Goal: Information Seeking & Learning: Find specific fact

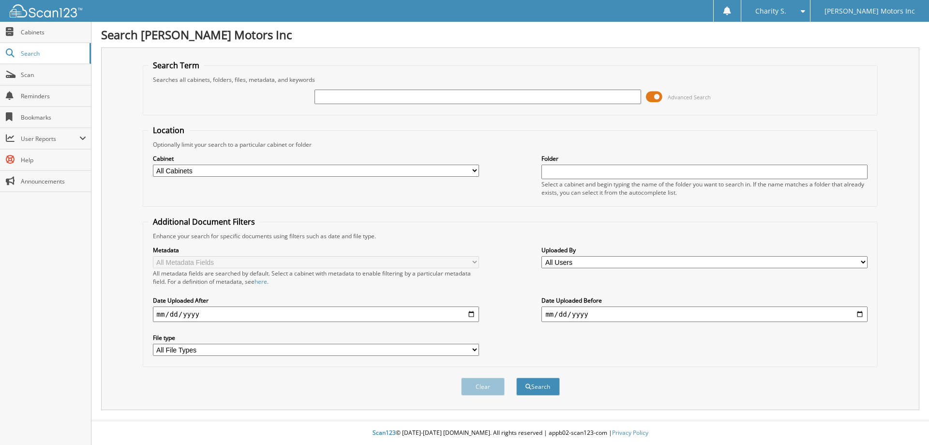
click at [328, 92] on input "text" at bounding box center [478, 97] width 326 height 15
type input "555733"
click at [516, 378] on button "Search" at bounding box center [538, 387] width 44 height 18
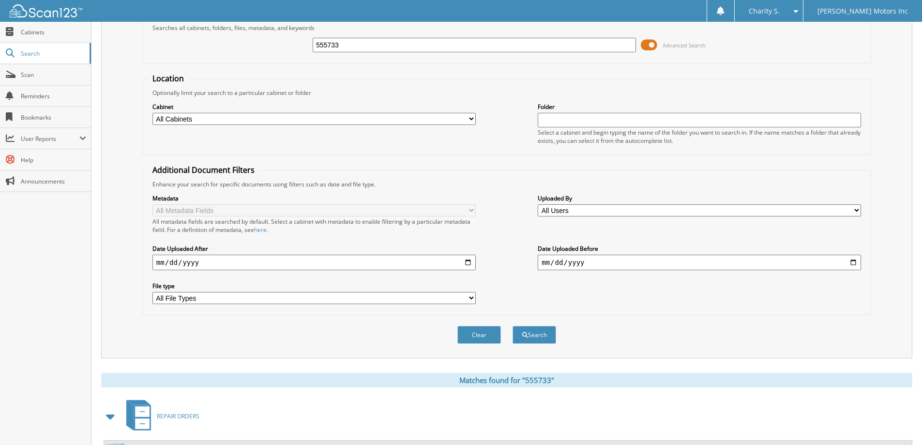
scroll to position [134, 0]
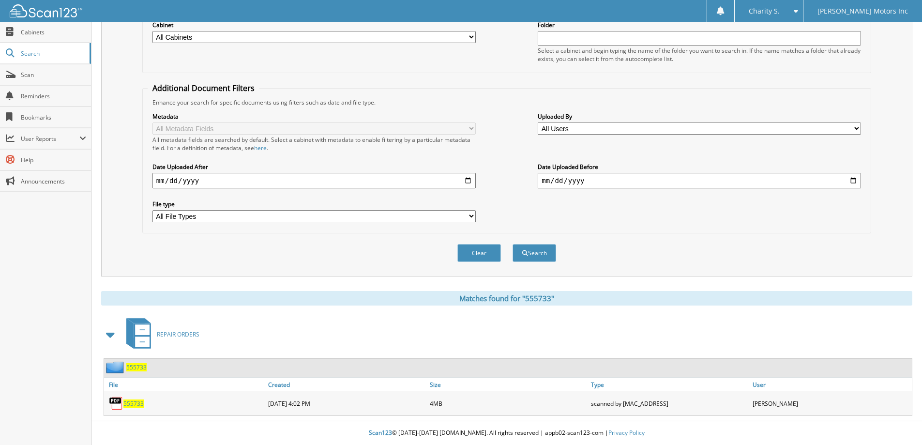
click at [129, 402] on span "555733" at bounding box center [133, 403] width 20 height 8
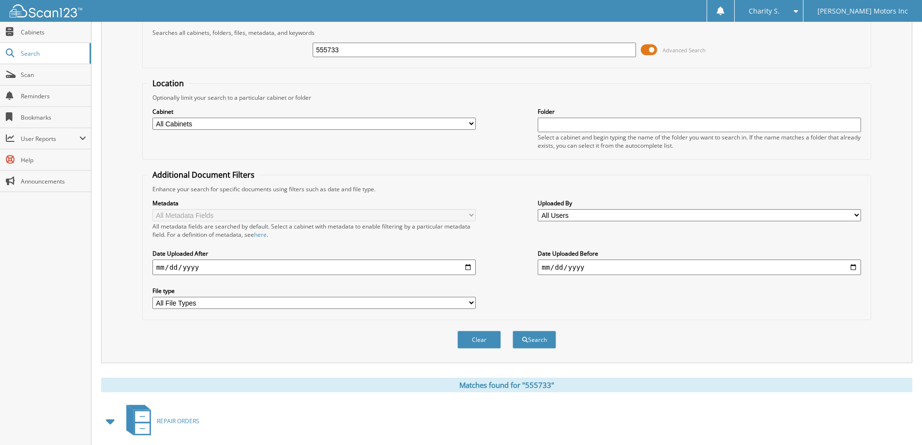
scroll to position [0, 0]
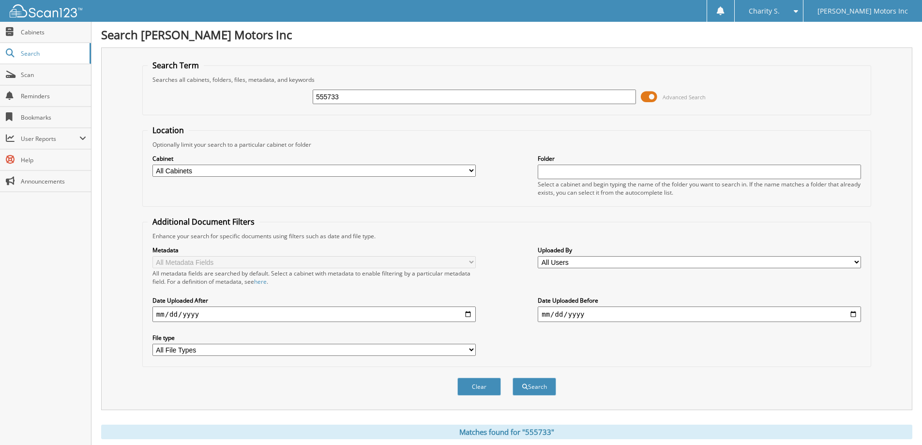
drag, startPoint x: 356, startPoint y: 96, endPoint x: 302, endPoint y: 102, distance: 54.0
click at [302, 102] on div "555733 Advanced Search" at bounding box center [507, 97] width 718 height 26
type input "556233"
click at [524, 389] on span "submit" at bounding box center [525, 387] width 6 height 6
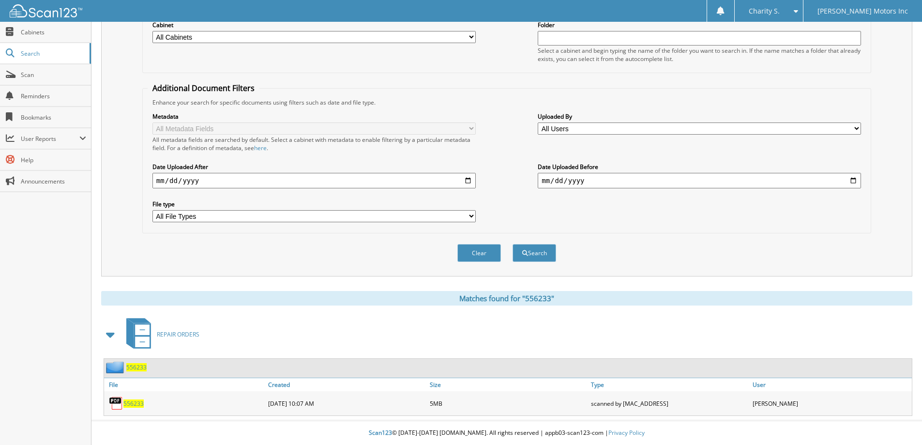
click at [132, 404] on span "556233" at bounding box center [133, 403] width 20 height 8
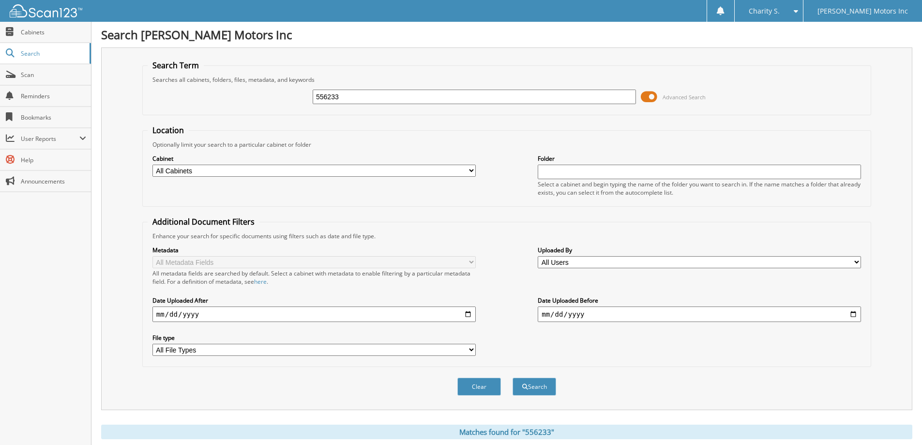
drag, startPoint x: 345, startPoint y: 96, endPoint x: 287, endPoint y: 95, distance: 57.1
click at [287, 95] on div "556233 Advanced Search" at bounding box center [507, 97] width 718 height 26
type input "556734"
click at [539, 389] on button "Search" at bounding box center [535, 387] width 44 height 18
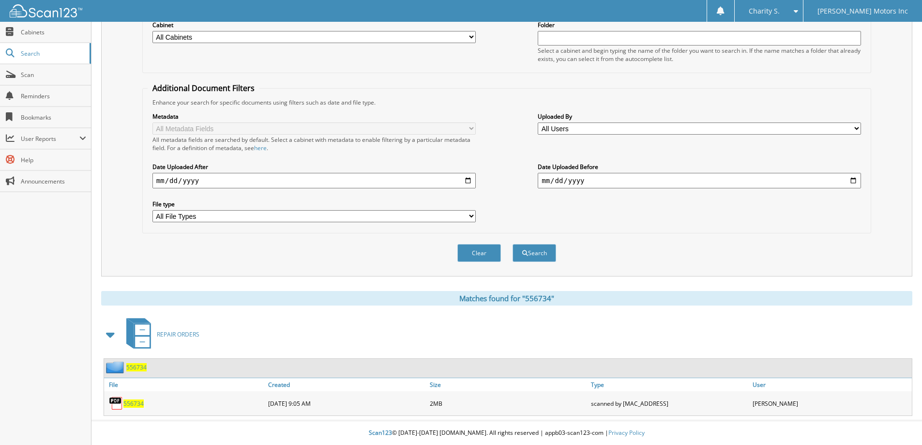
scroll to position [134, 0]
click at [137, 404] on span "556734" at bounding box center [133, 403] width 20 height 8
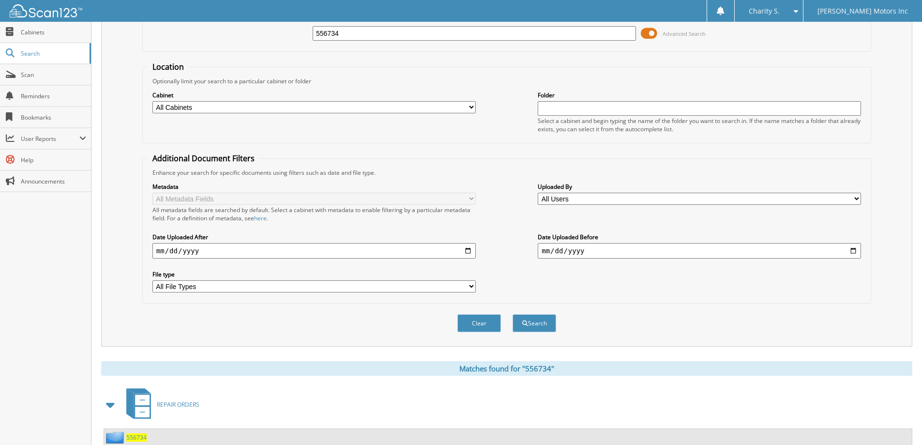
scroll to position [0, 0]
